Goal: Entertainment & Leisure: Consume media (video, audio)

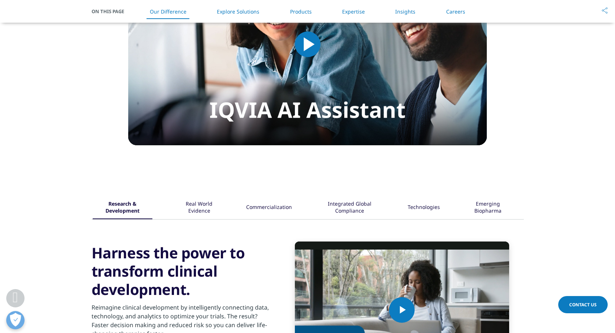
scroll to position [660, 0]
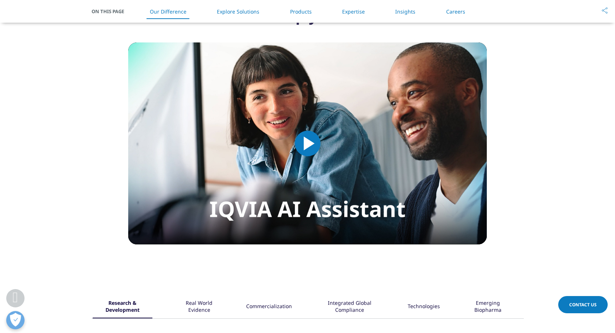
click at [308, 144] on span "Video Player" at bounding box center [308, 144] width 0 height 0
click at [69, 236] on section "IQVIA HEALTHCARE-GRADE AI® Simply ask Video Player is loading. Play Video Pause…" at bounding box center [307, 123] width 615 height 310
click at [308, 144] on span "Video Player" at bounding box center [308, 144] width 0 height 0
click at [262, 246] on section "IQVIA HEALTHCARE-GRADE AI® Simply ask Video Player is loading. Play Video Pause…" at bounding box center [307, 123] width 615 height 310
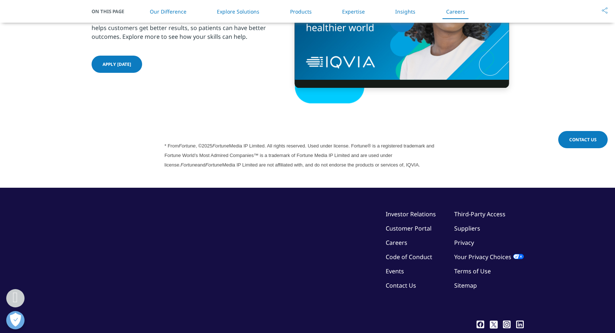
scroll to position [1994, 0]
